Goal: Understand process/instructions

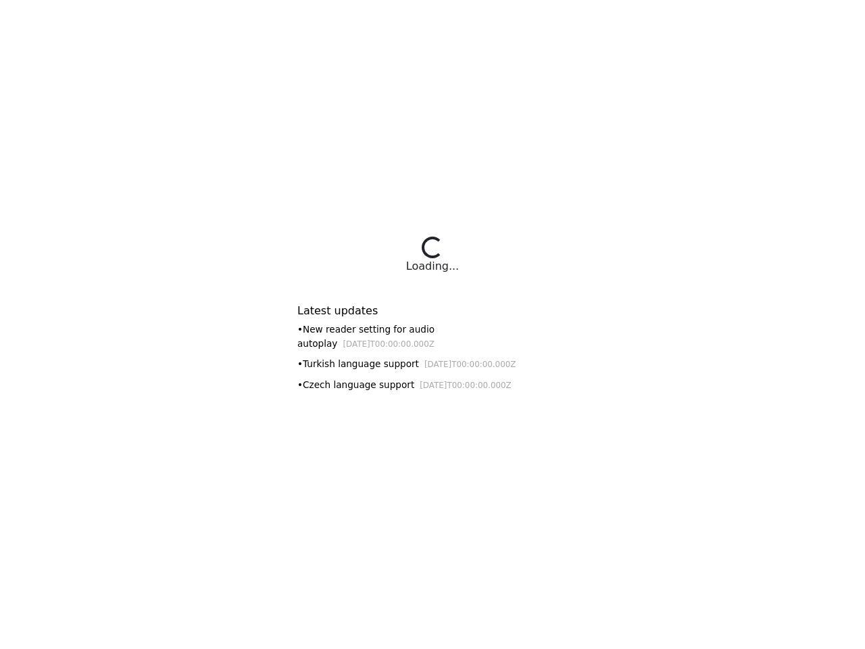
click at [433, 325] on div "Latest updates • New reader setting for audio autoplay [DATE]T00:00:00.000Z • T…" at bounding box center [432, 343] width 270 height 111
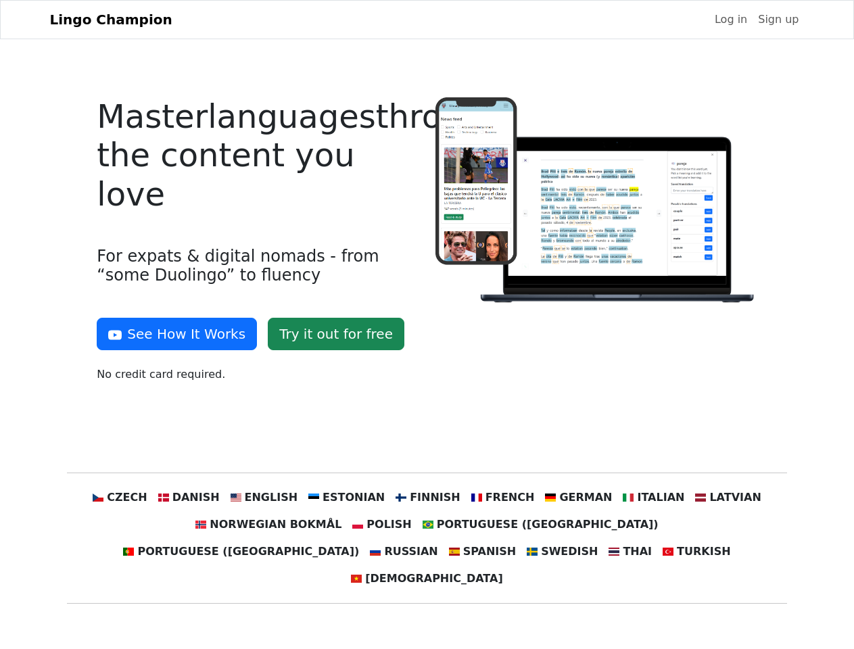
click at [427, 325] on div at bounding box center [596, 245] width 338 height 296
click at [172, 334] on button "See How It Works" at bounding box center [177, 334] width 160 height 32
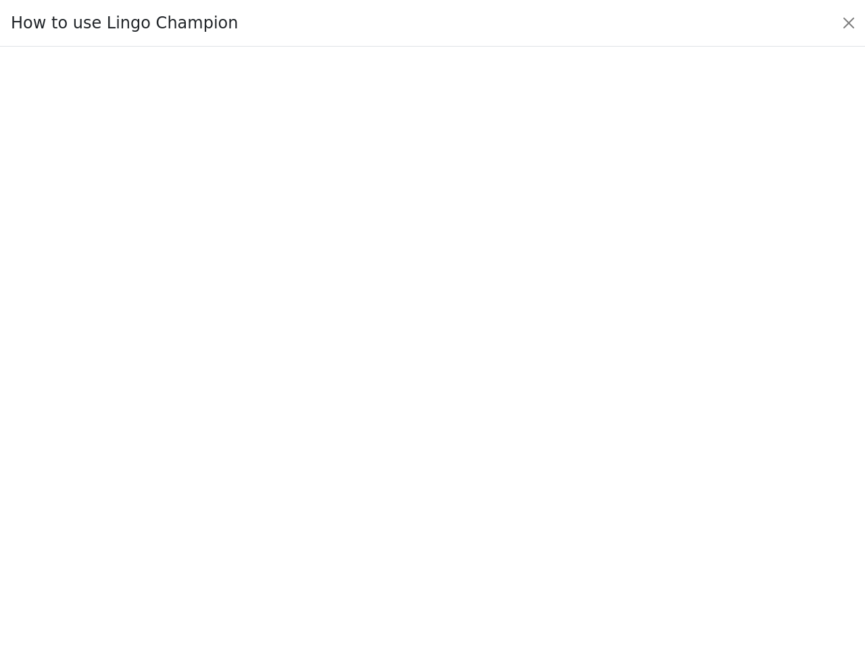
click at [209, 498] on div at bounding box center [433, 348] width 802 height 475
click at [277, 498] on div at bounding box center [433, 348] width 802 height 475
click at [352, 498] on div at bounding box center [433, 348] width 802 height 475
click at [426, 498] on div at bounding box center [433, 348] width 802 height 475
click at [494, 498] on div at bounding box center [433, 348] width 802 height 475
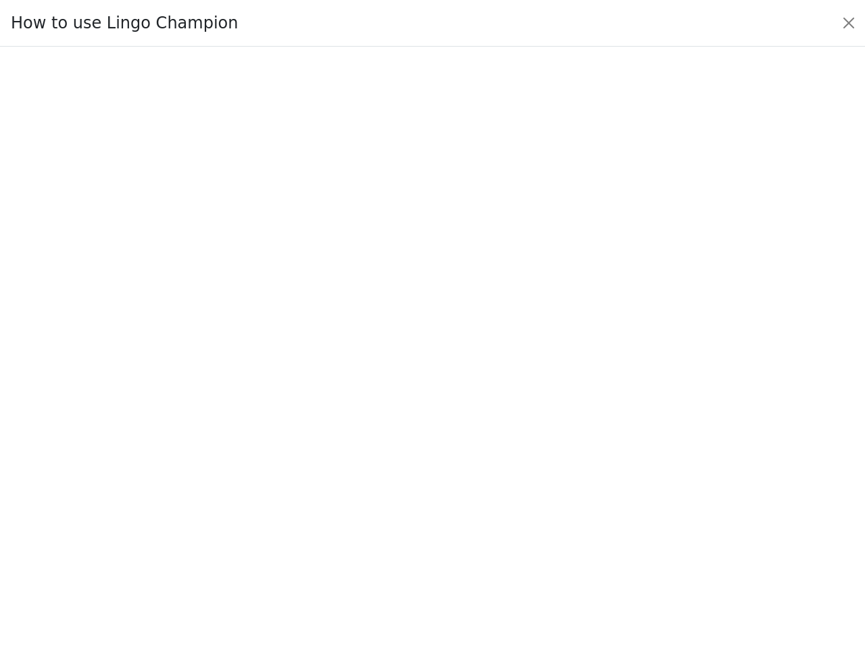
click at [563, 498] on div at bounding box center [433, 348] width 802 height 475
click at [633, 498] on div at bounding box center [433, 348] width 802 height 475
